Goal: Task Accomplishment & Management: Manage account settings

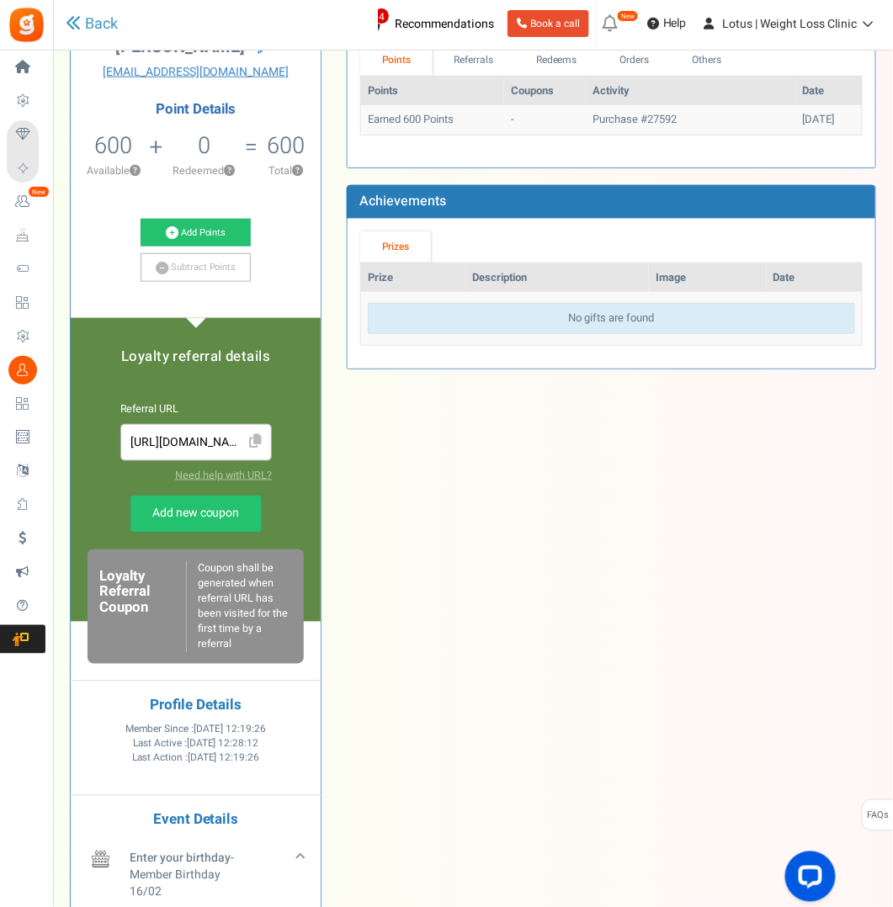
scroll to position [167, 0]
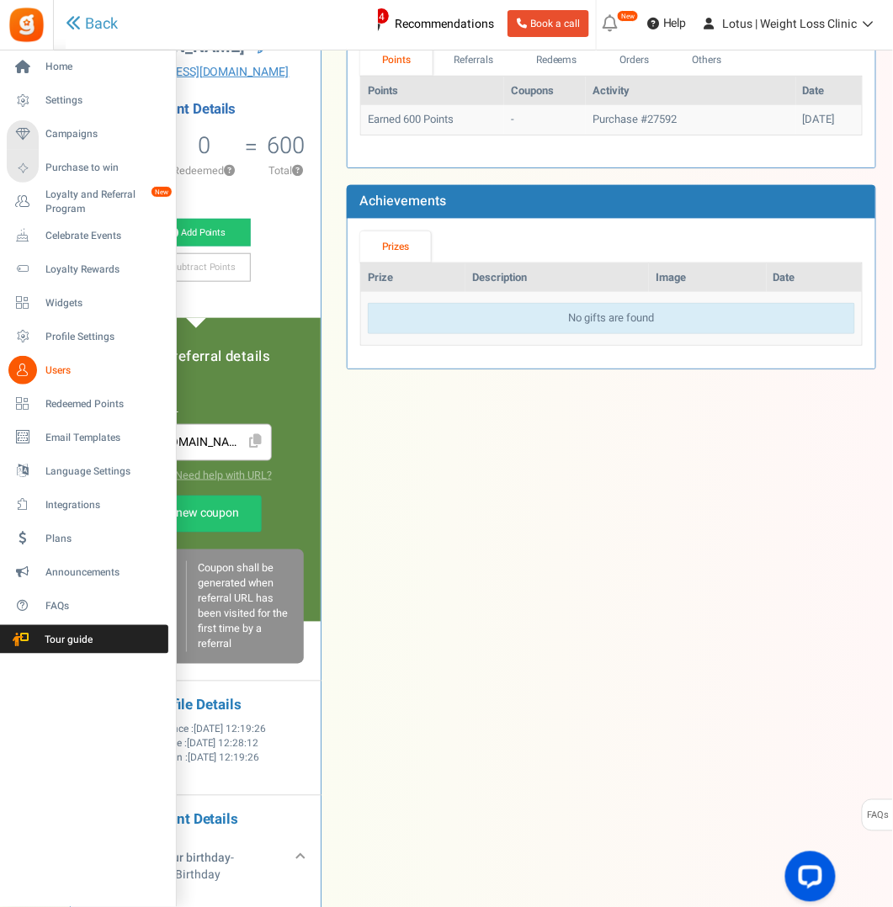
click at [72, 369] on span "Users" at bounding box center [104, 370] width 118 height 14
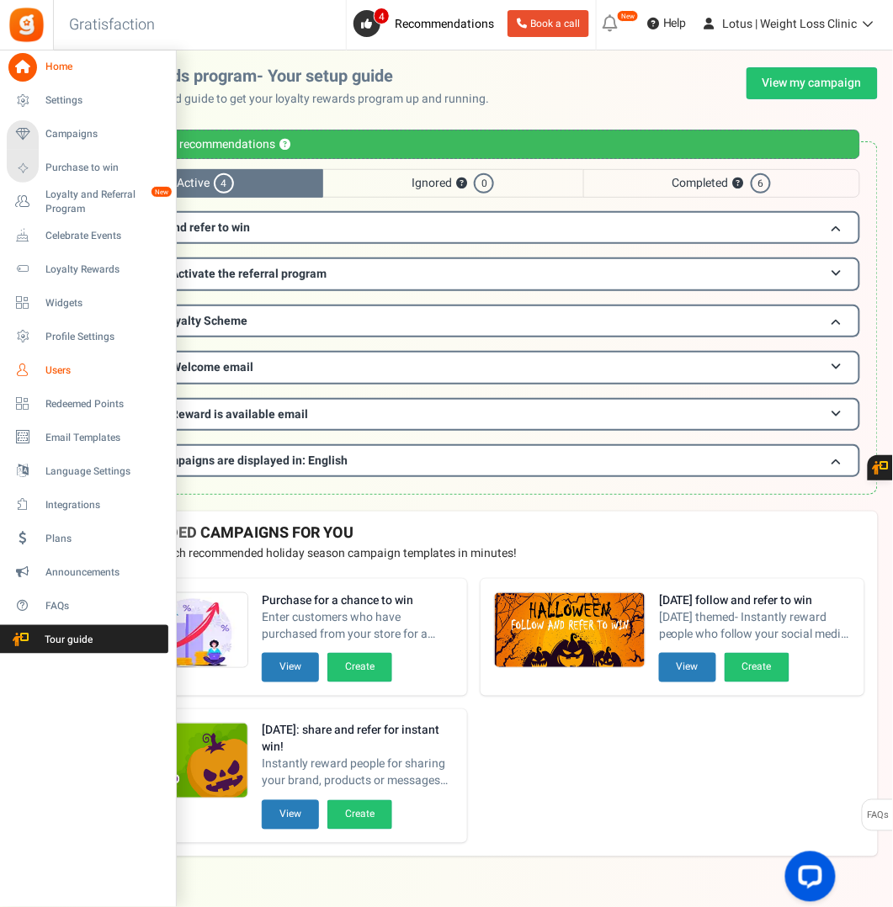
click at [64, 367] on span "Users" at bounding box center [104, 370] width 118 height 14
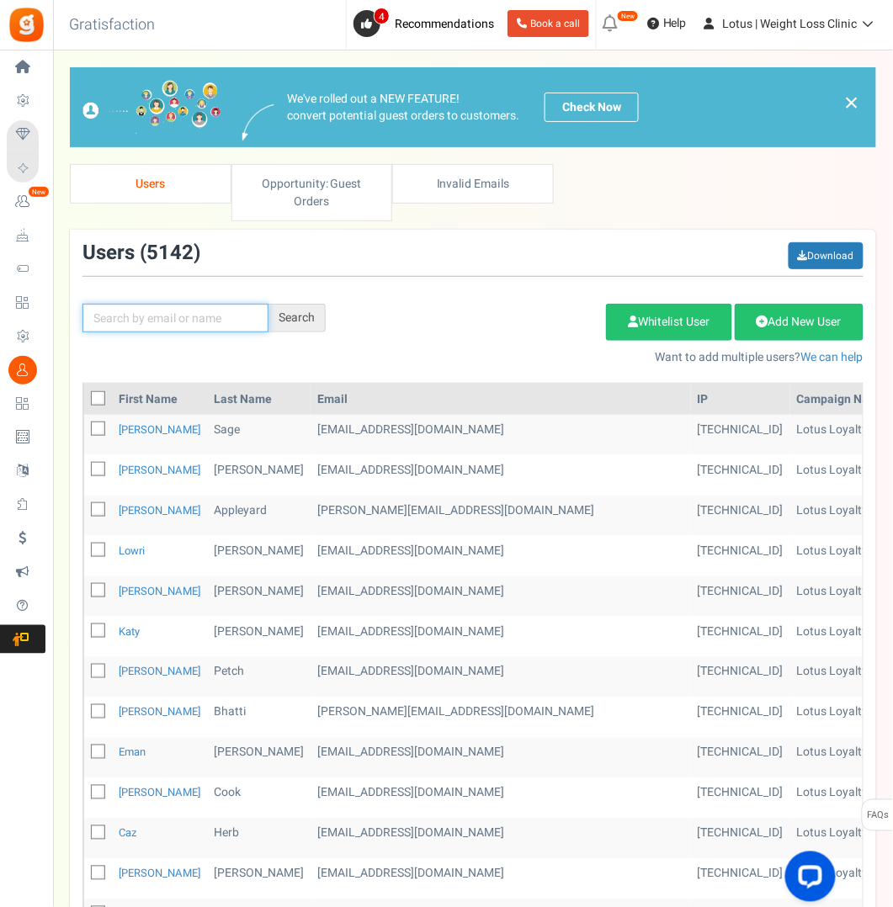
click at [158, 312] on input "text" at bounding box center [175, 318] width 186 height 29
paste input "[DOMAIN_NAME][EMAIL_ADDRESS][DOMAIN_NAME]"
type input "[DOMAIN_NAME][EMAIL_ADDRESS][DOMAIN_NAME]"
click at [285, 317] on div "Search" at bounding box center [296, 318] width 57 height 29
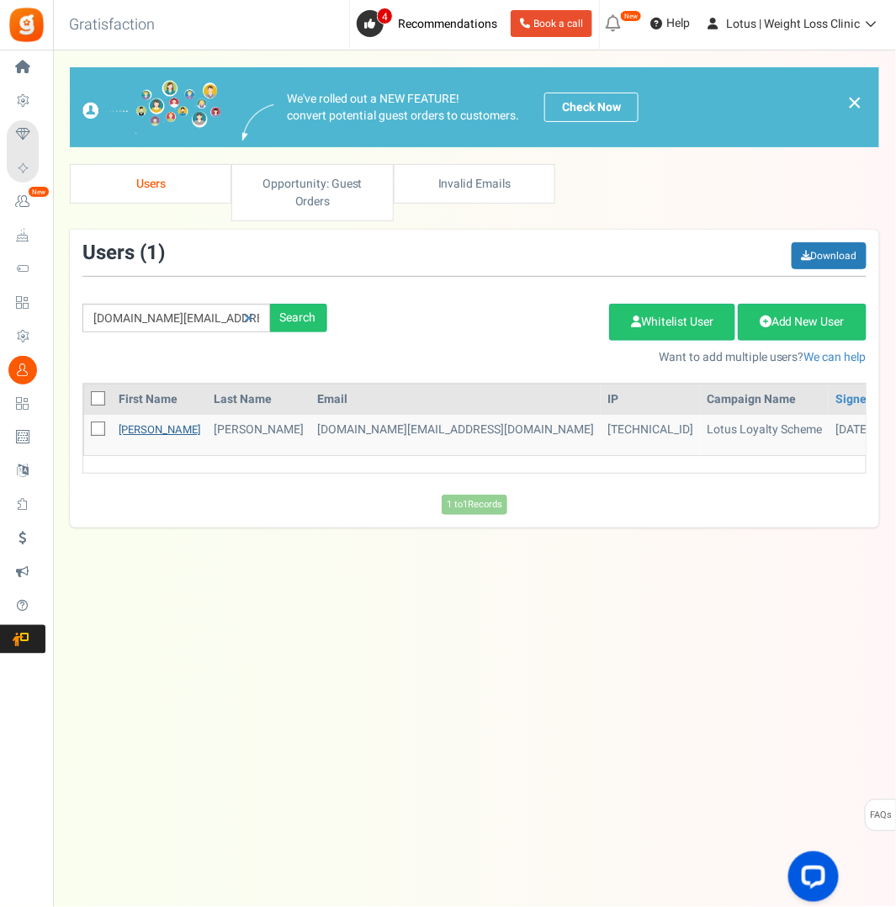
click at [131, 425] on link "[PERSON_NAME]" at bounding box center [160, 430] width 82 height 16
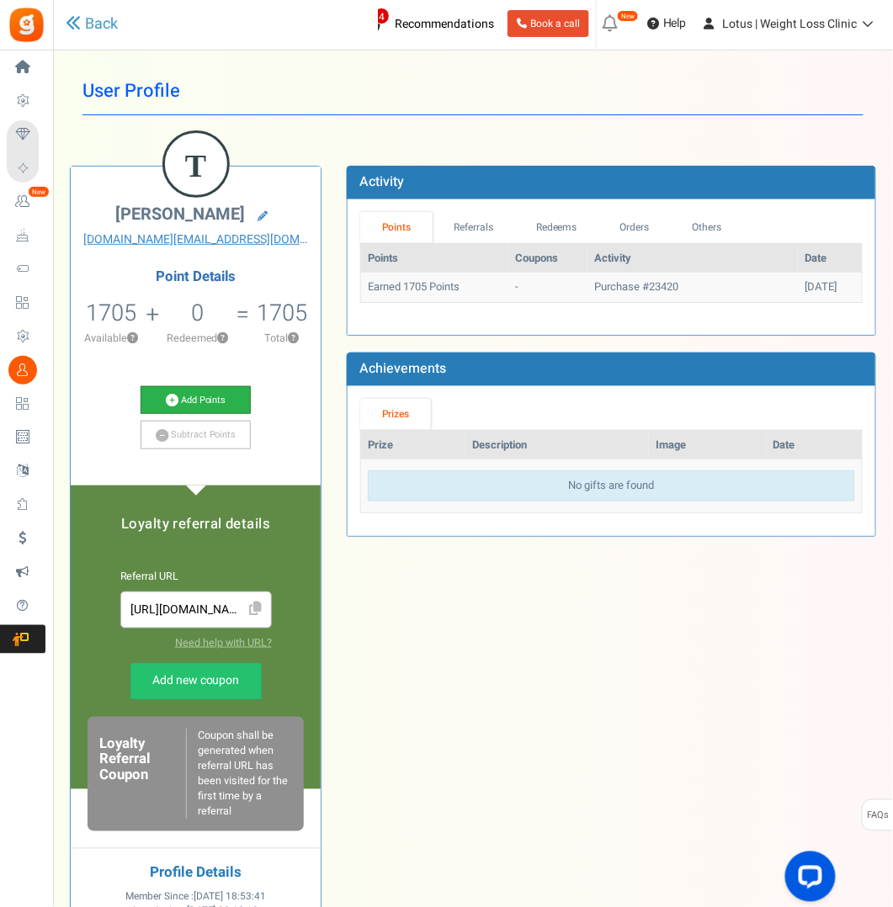
click at [176, 400] on icon at bounding box center [172, 400] width 13 height 13
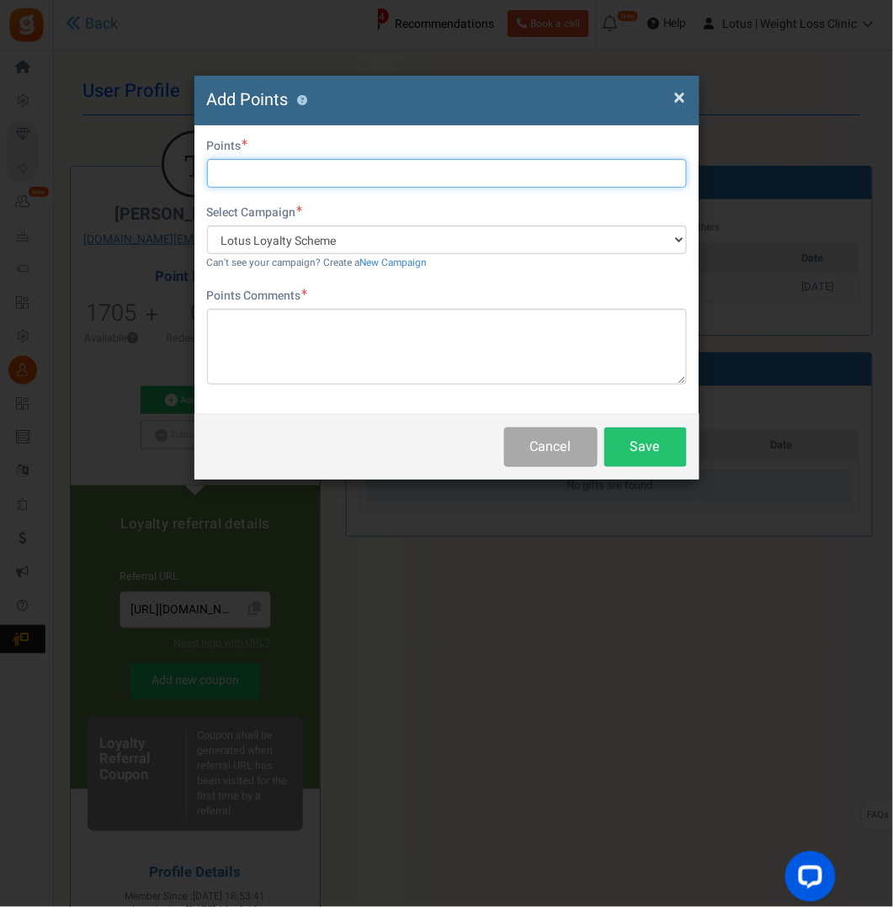
click at [265, 173] on input "text" at bounding box center [447, 173] width 480 height 29
type input "1295"
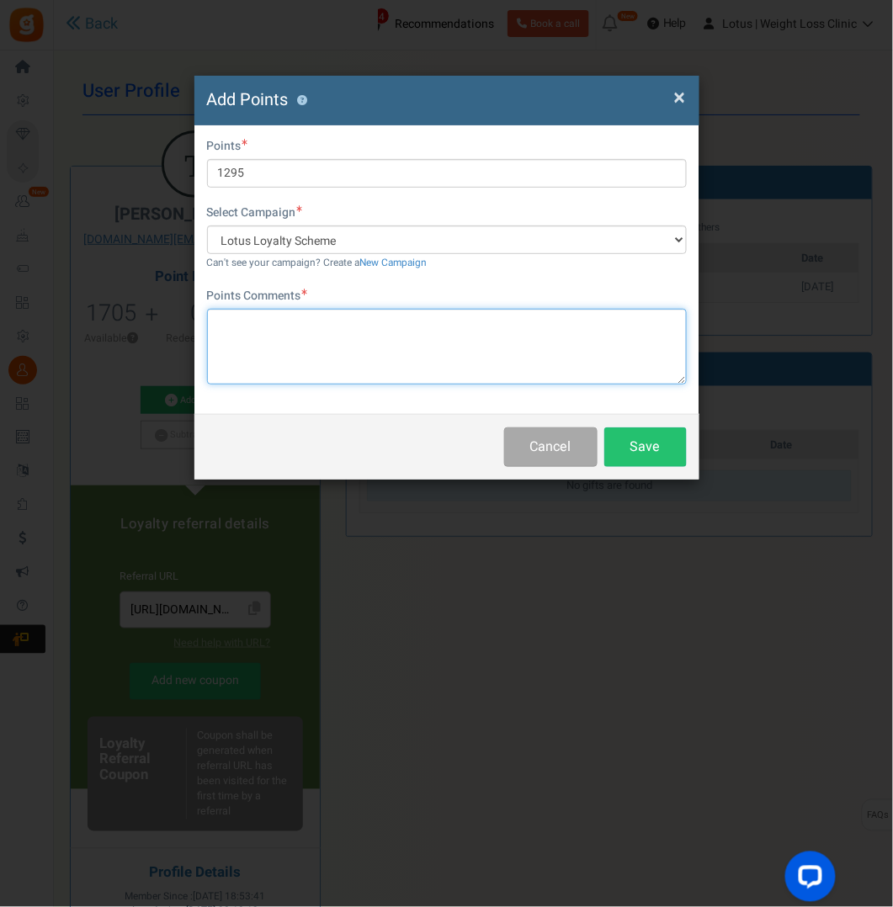
click at [275, 313] on textarea at bounding box center [447, 347] width 480 height 76
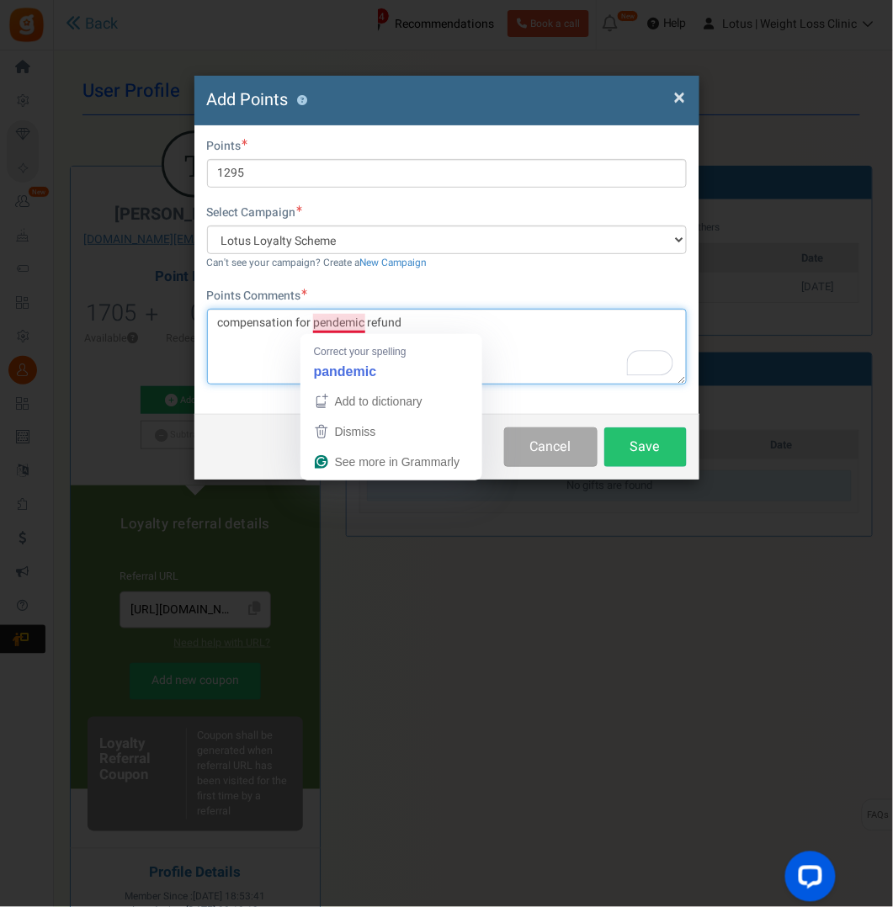
click at [281, 350] on textarea "compensation for pendemic refund" at bounding box center [447, 347] width 480 height 76
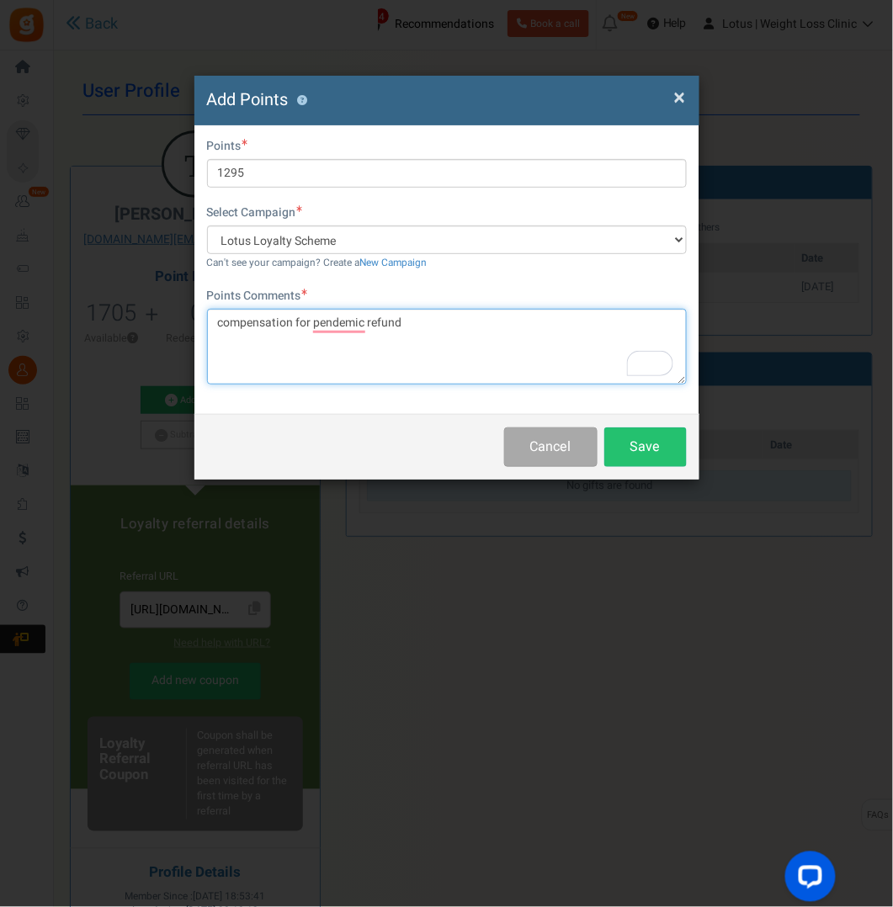
type textarea "compensation for pendemic refund"
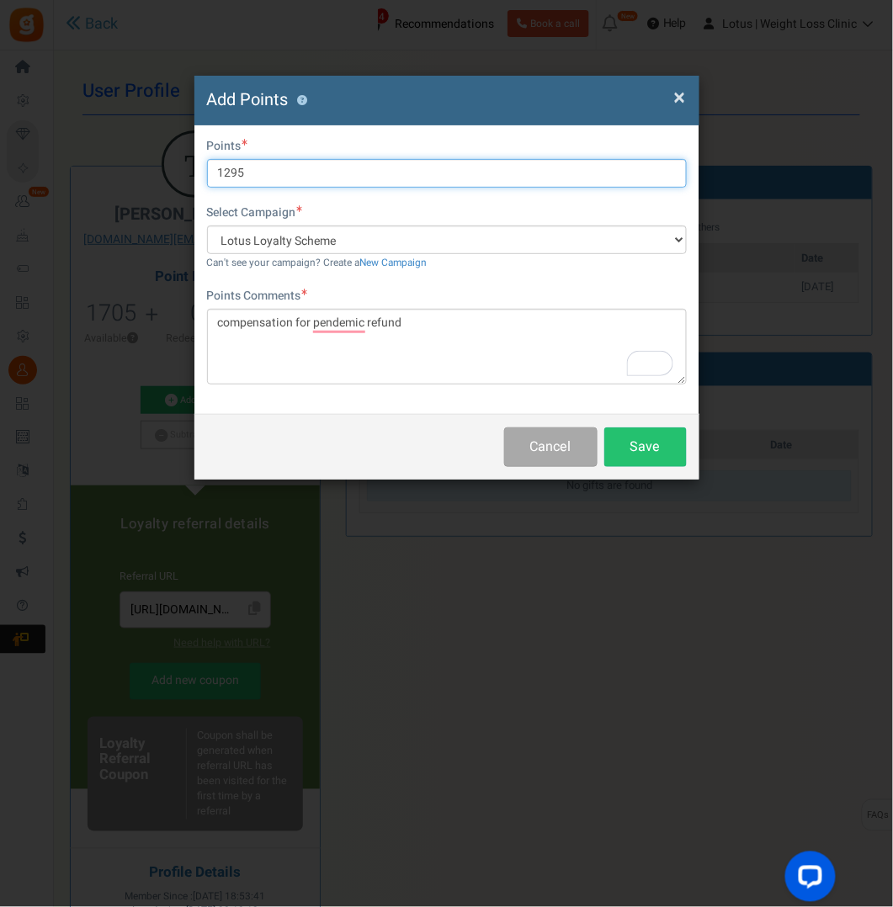
drag, startPoint x: 247, startPoint y: 178, endPoint x: 176, endPoint y: 175, distance: 70.8
click at [176, 175] on div "× Close Add Points ? First Name Last Name Email [DOMAIN_NAME][EMAIL_ADDRESS][DO…" at bounding box center [446, 453] width 893 height 907
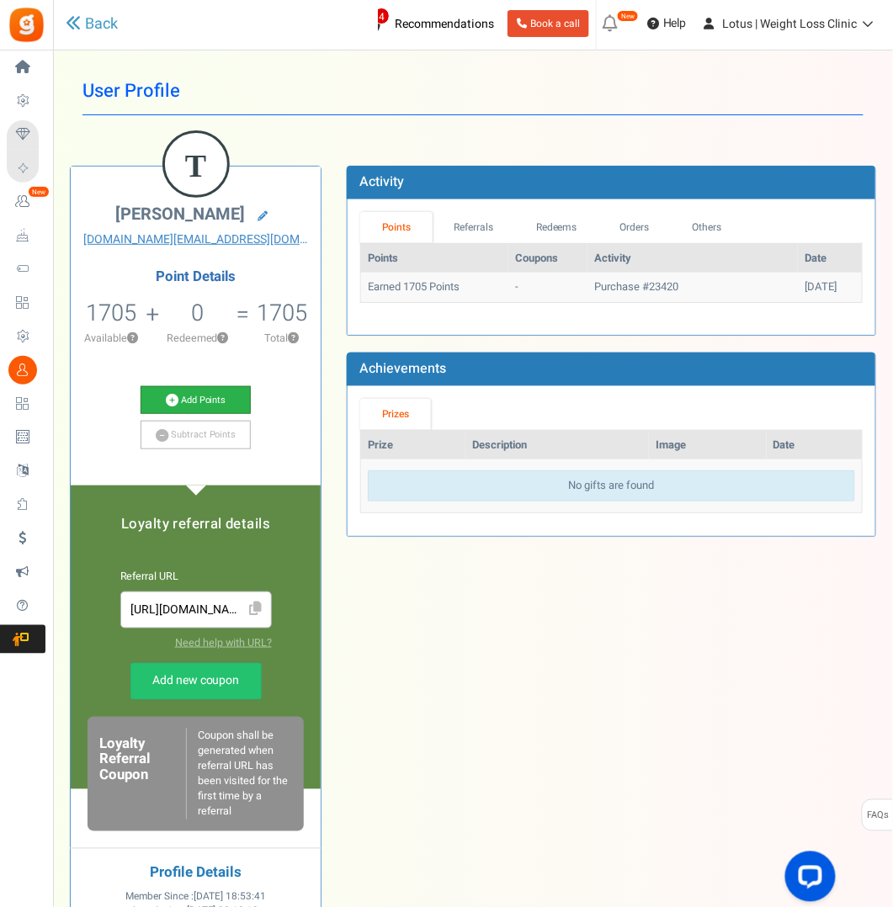
click at [180, 405] on link "Add Points" at bounding box center [196, 400] width 110 height 29
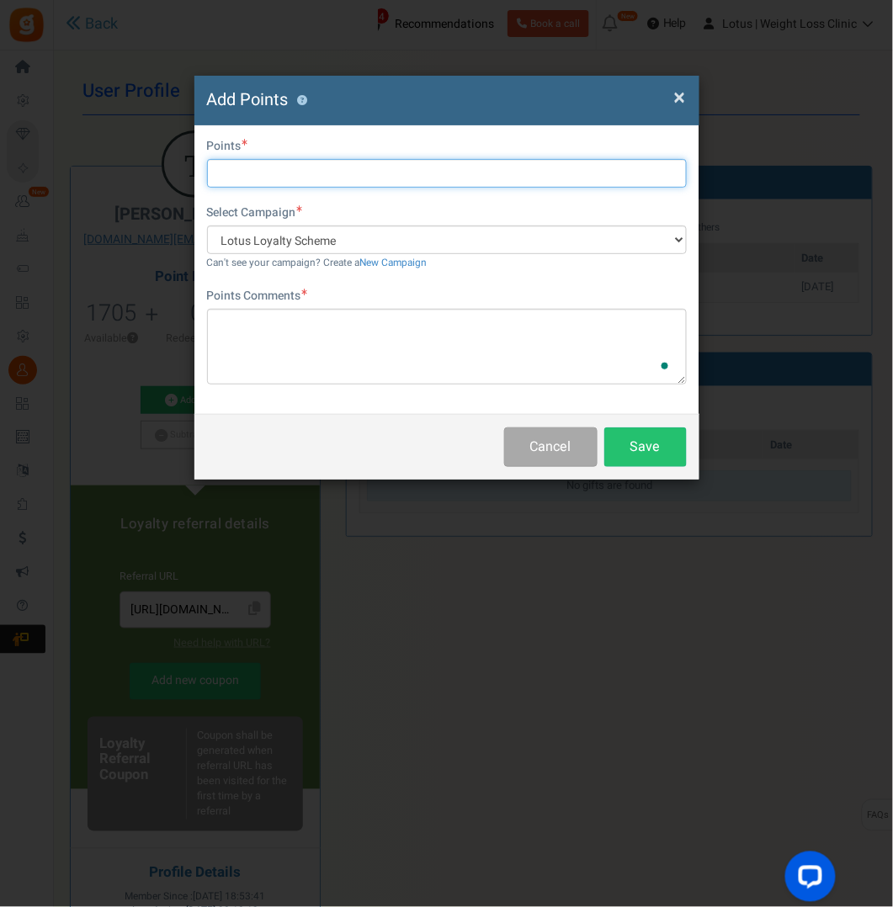
click at [228, 180] on input "text" at bounding box center [447, 173] width 480 height 29
type input "2000"
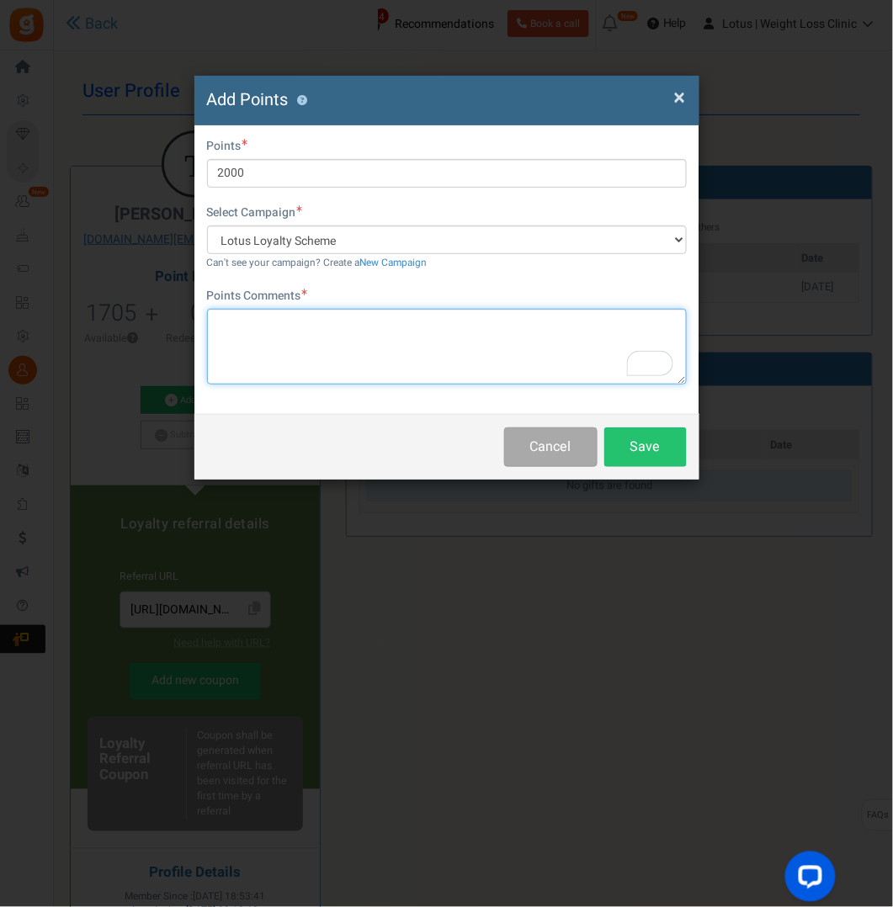
click at [245, 326] on textarea "To enrich screen reader interactions, please activate Accessibility in Grammarl…" at bounding box center [447, 347] width 480 height 76
click at [344, 325] on textarea "compensation for the pandemic refund" at bounding box center [447, 347] width 480 height 76
click at [356, 354] on textarea "compensation for the pendemic refund" at bounding box center [447, 347] width 480 height 76
type textarea "compensation for the pendemic refund"
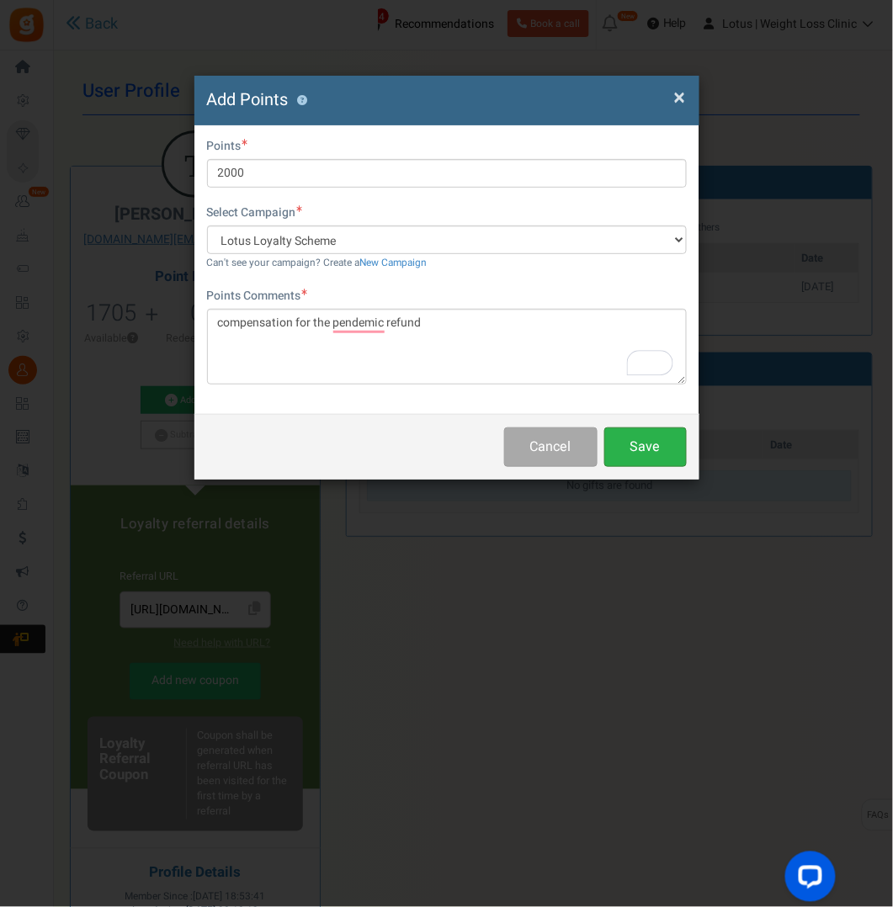
click at [644, 439] on button "Save" at bounding box center [645, 447] width 82 height 40
